Goal: Check status: Check status

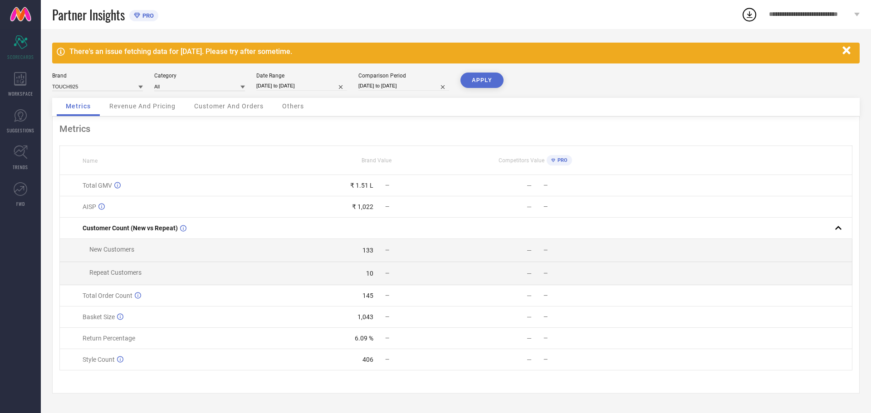
click at [160, 111] on div "Revenue And Pricing" at bounding box center [142, 107] width 84 height 18
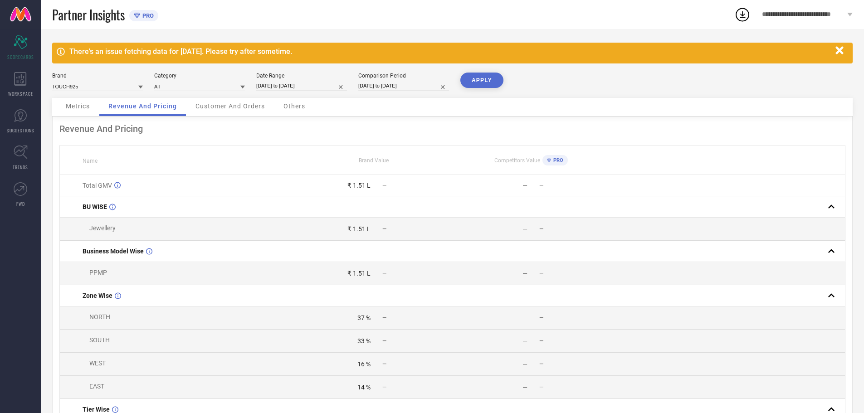
click at [239, 101] on div "Customer And Orders" at bounding box center [230, 107] width 88 height 18
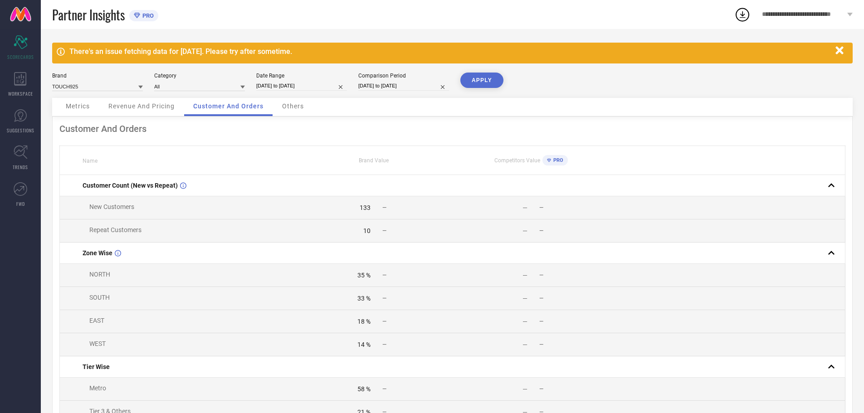
click at [300, 107] on span "Others" at bounding box center [293, 105] width 22 height 7
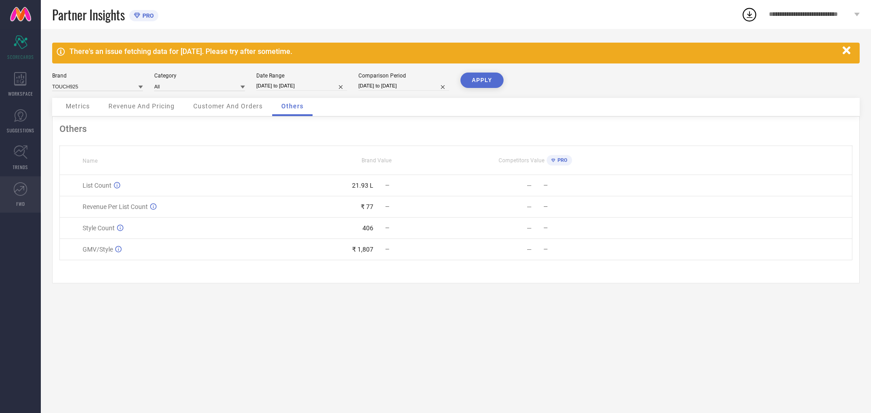
click at [21, 191] on icon at bounding box center [21, 189] width 14 height 14
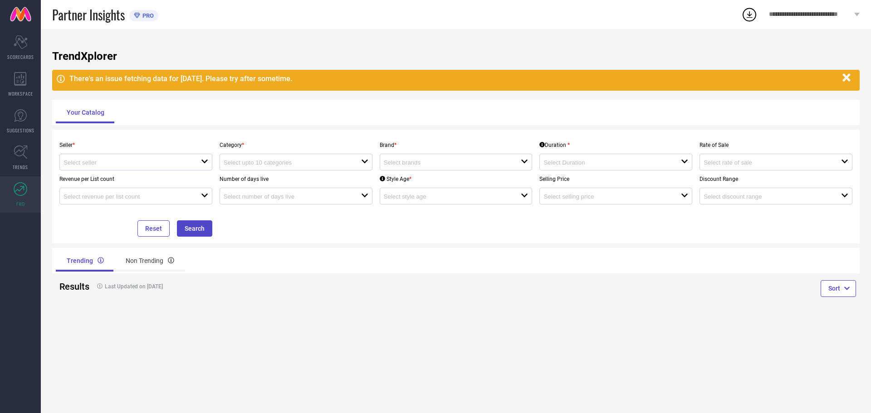
click at [201, 158] on icon "open" at bounding box center [204, 161] width 7 height 7
click at [183, 174] on li "SILVISTA INDIA PRIVATE LIMITED ( 29949 )" at bounding box center [136, 179] width 152 height 16
type input "SILVISTA INDIA PRIVATE LIMITED ( 29949 )"
click at [307, 161] on input at bounding box center [286, 162] width 124 height 7
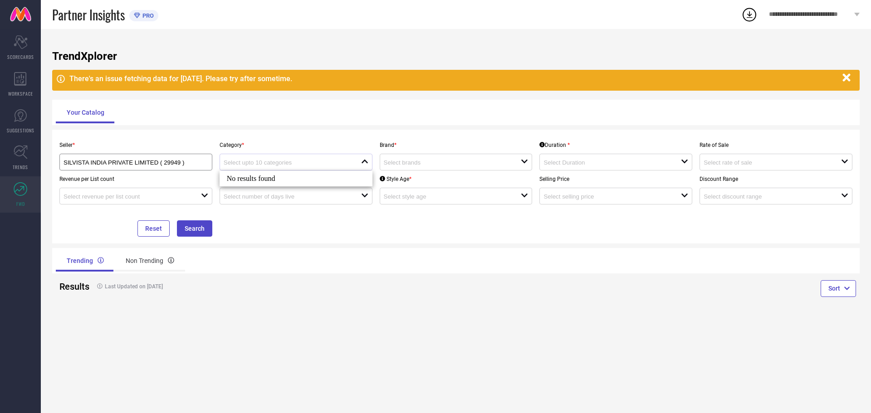
click at [311, 158] on div "close" at bounding box center [296, 162] width 153 height 17
drag, startPoint x: 194, startPoint y: 232, endPoint x: 220, endPoint y: 235, distance: 25.6
click at [194, 231] on button "Search" at bounding box center [194, 228] width 35 height 16
click at [426, 164] on input at bounding box center [446, 162] width 124 height 7
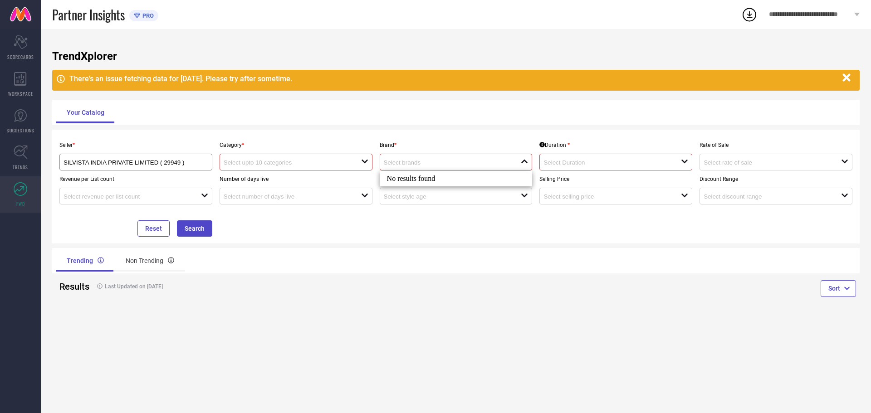
click at [426, 164] on input at bounding box center [446, 162] width 124 height 7
click at [422, 256] on div "Trending Non Trending" at bounding box center [254, 261] width 396 height 22
click at [156, 161] on input "SILVISTA INDIA PRIVATE LIMITED ( 29949 )" at bounding box center [128, 162] width 130 height 7
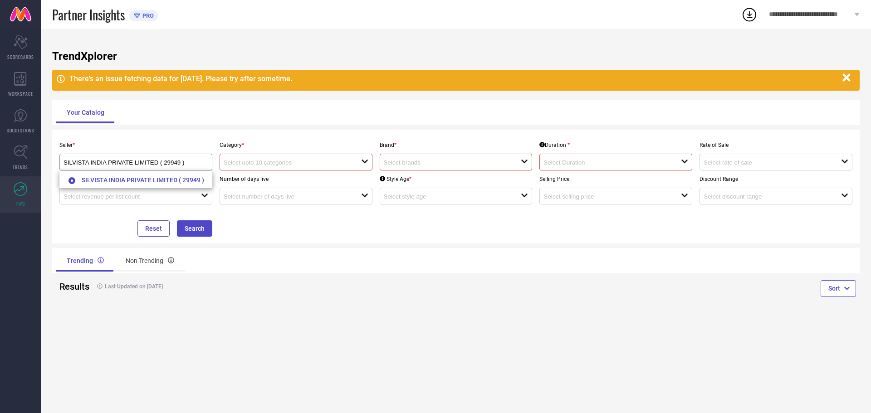
click at [249, 249] on div "Trending Non Trending" at bounding box center [254, 260] width 404 height 25
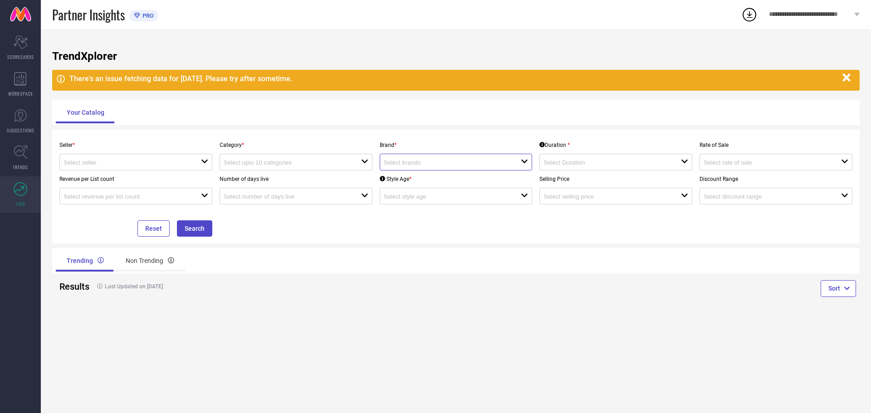
click at [486, 162] on input at bounding box center [446, 162] width 124 height 7
click at [410, 240] on div "Seller * open Category * open Brand * close Duration * open Rate of Sale open R…" at bounding box center [455, 187] width 807 height 114
click at [422, 155] on div "open" at bounding box center [456, 162] width 153 height 17
